Goal: Task Accomplishment & Management: Manage account settings

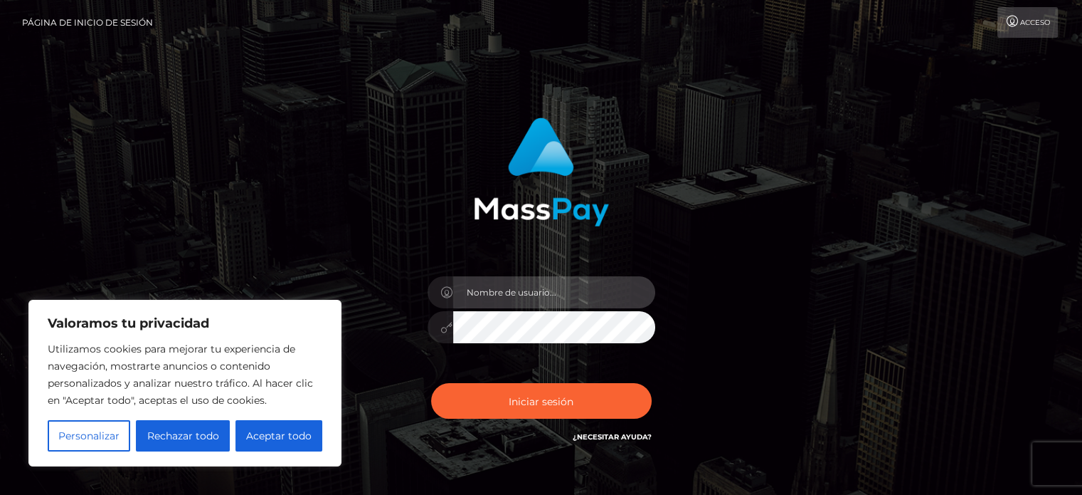
click at [567, 299] on input "text" at bounding box center [554, 292] width 202 height 32
type input "[EMAIL_ADDRESS][DOMAIN_NAME]"
click at [447, 324] on icon at bounding box center [447, 327] width 12 height 11
click at [447, 330] on icon at bounding box center [447, 327] width 12 height 11
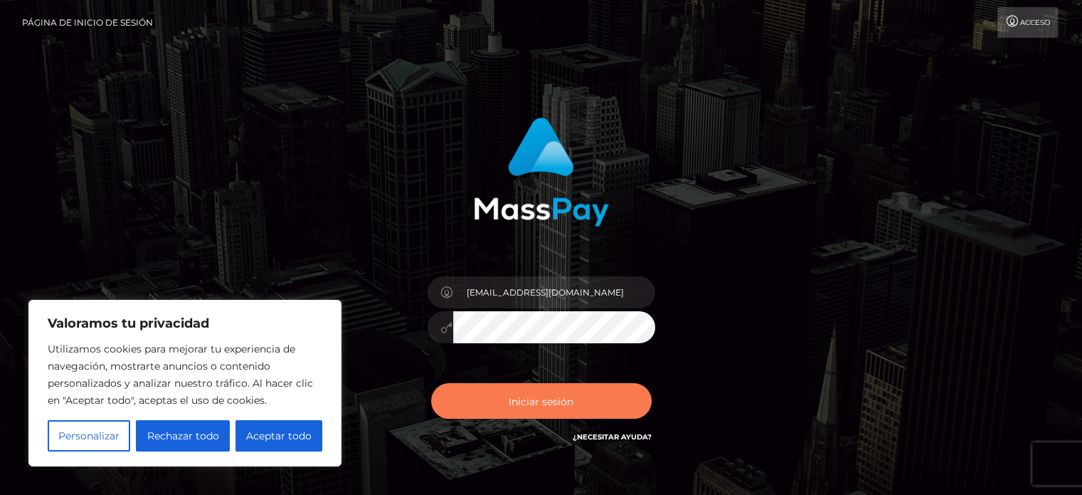
click at [551, 396] on font "Iniciar sesión" at bounding box center [541, 400] width 65 height 13
